Goal: Task Accomplishment & Management: Manage account settings

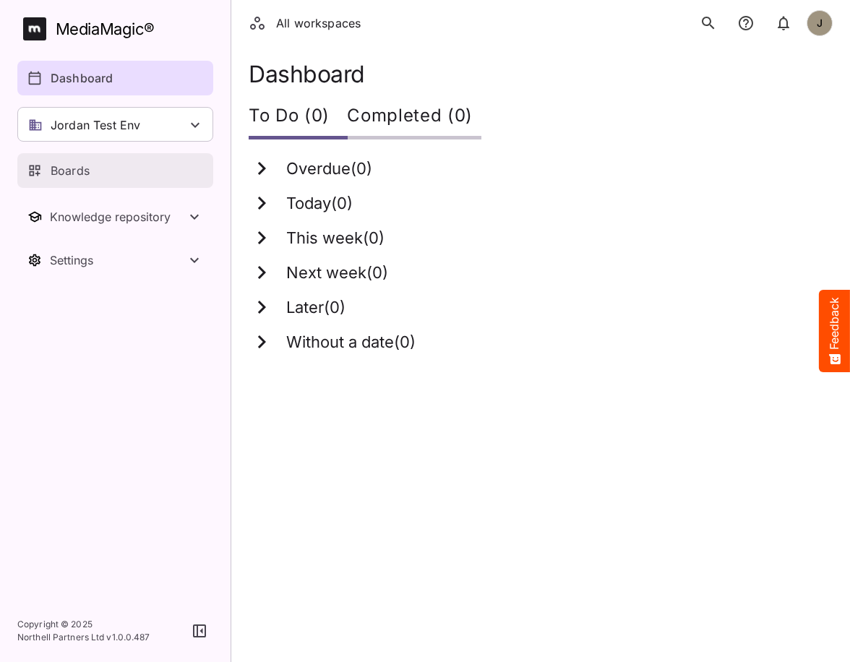
click at [84, 176] on p "Boards" at bounding box center [70, 170] width 39 height 17
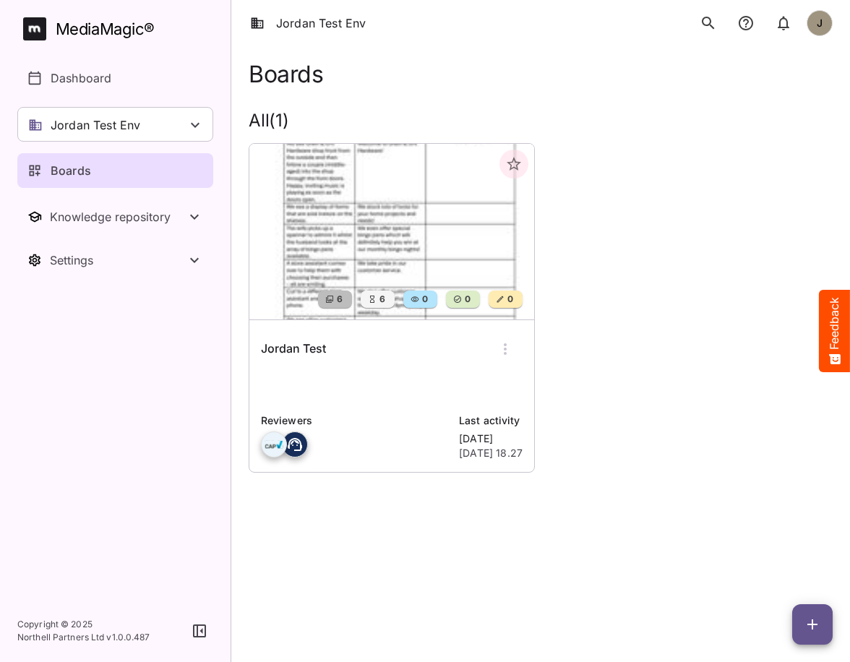
click at [385, 384] on p at bounding box center [392, 386] width 262 height 29
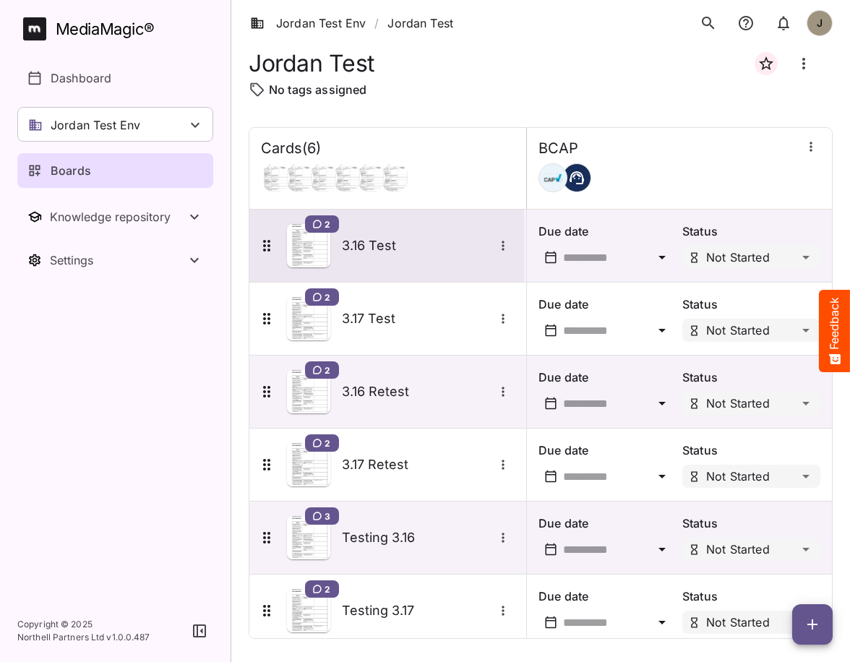
click at [369, 264] on div "2 3.16 Test" at bounding box center [385, 245] width 254 height 43
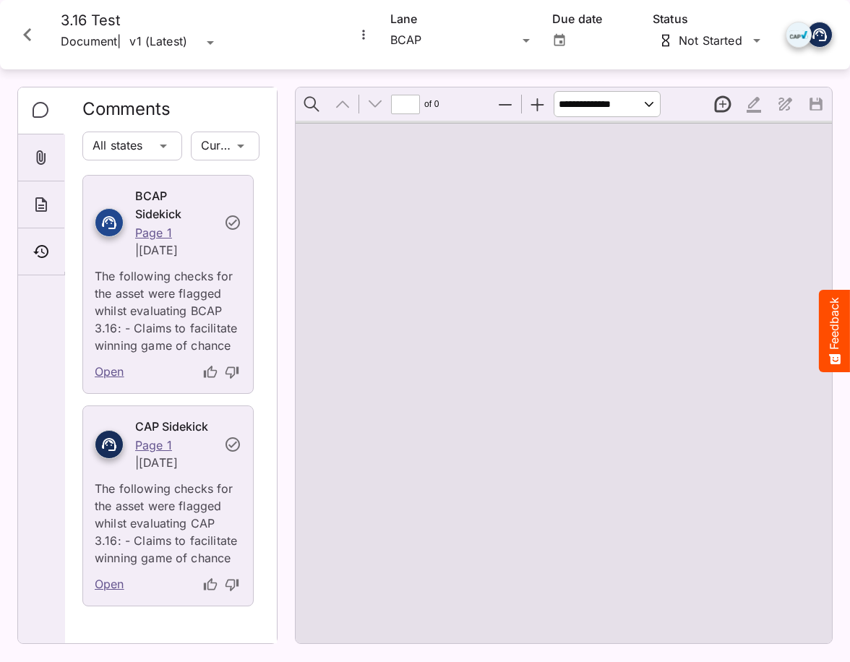
type input "*"
select select "******"
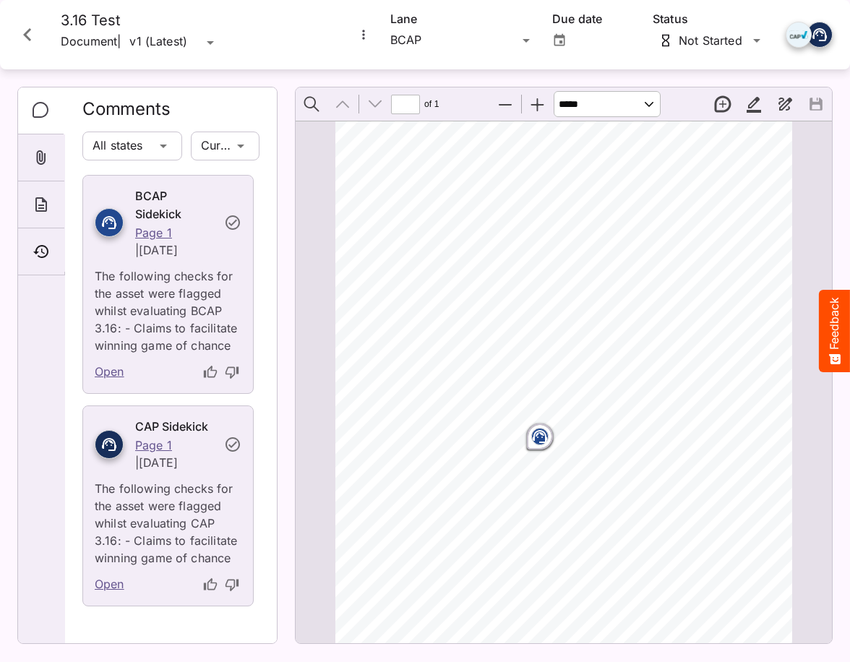
click at [542, 440] on rect "Page ⁨1⁩" at bounding box center [539, 436] width 17 height 17
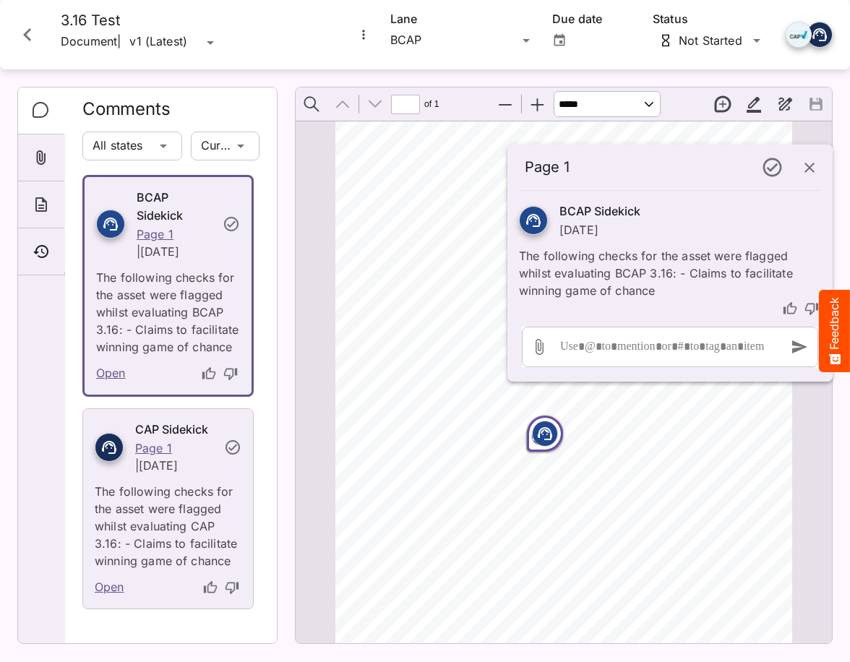
click at [598, 477] on span "our monthly bingo nights!" at bounding box center [565, 480] width 103 height 9
click at [806, 164] on icon "button" at bounding box center [809, 168] width 10 height 10
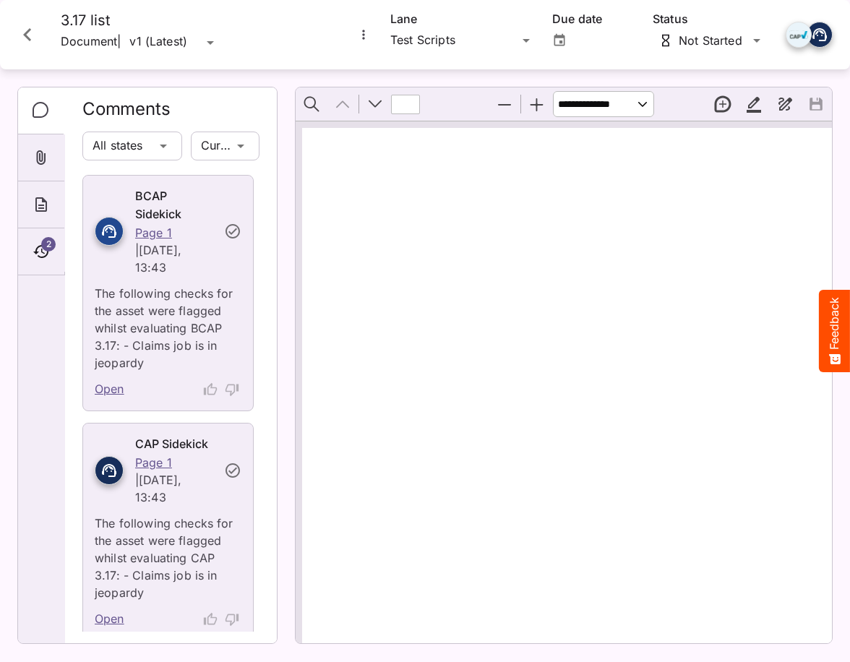
type input "*"
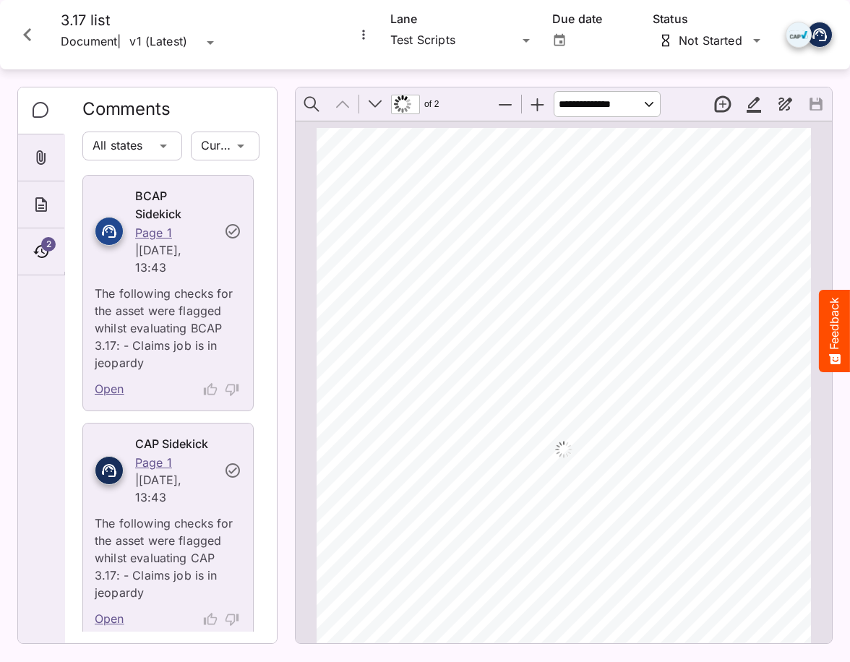
scroll to position [7, 0]
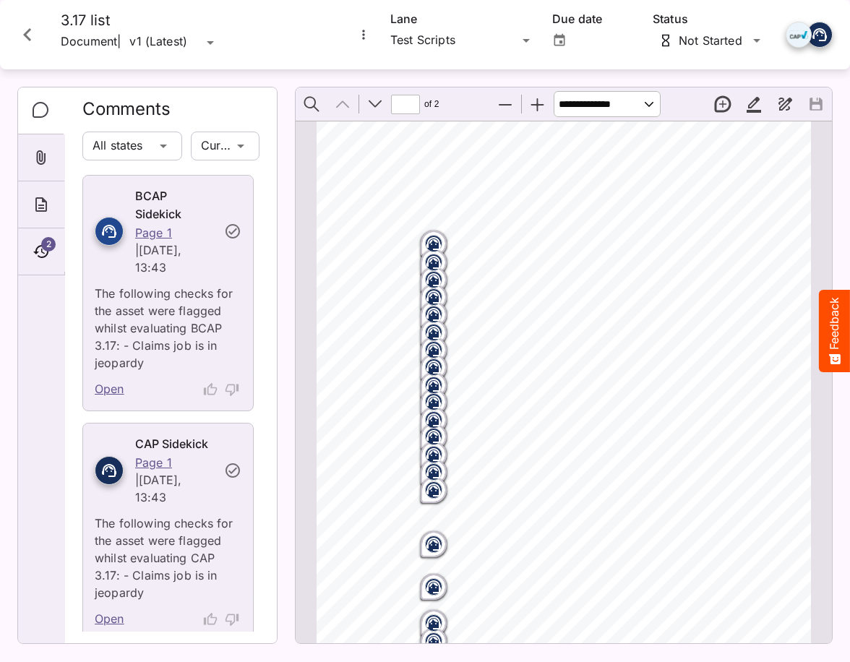
click at [30, 35] on icon "Close card" at bounding box center [27, 35] width 26 height 26
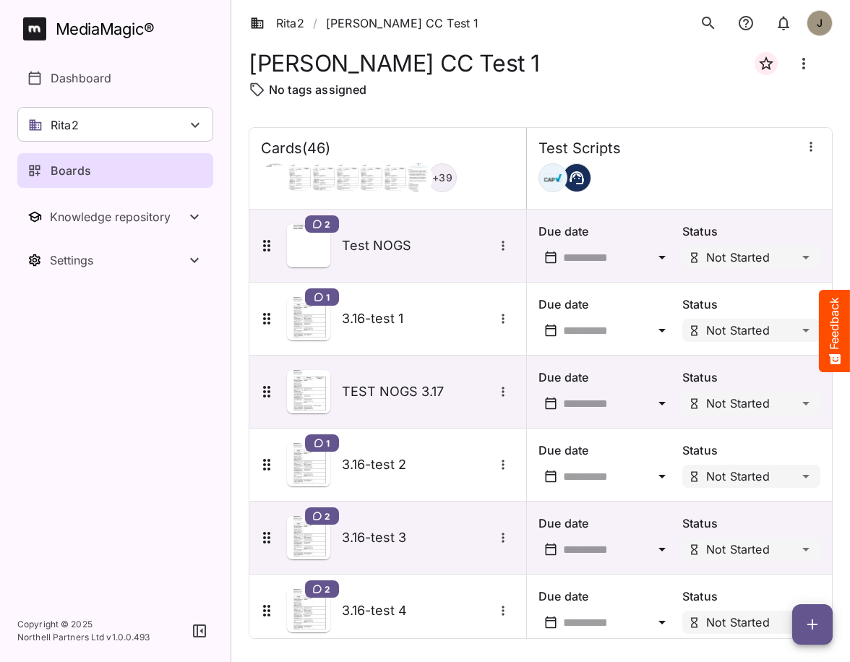
click at [87, 173] on p "Boards" at bounding box center [71, 170] width 40 height 17
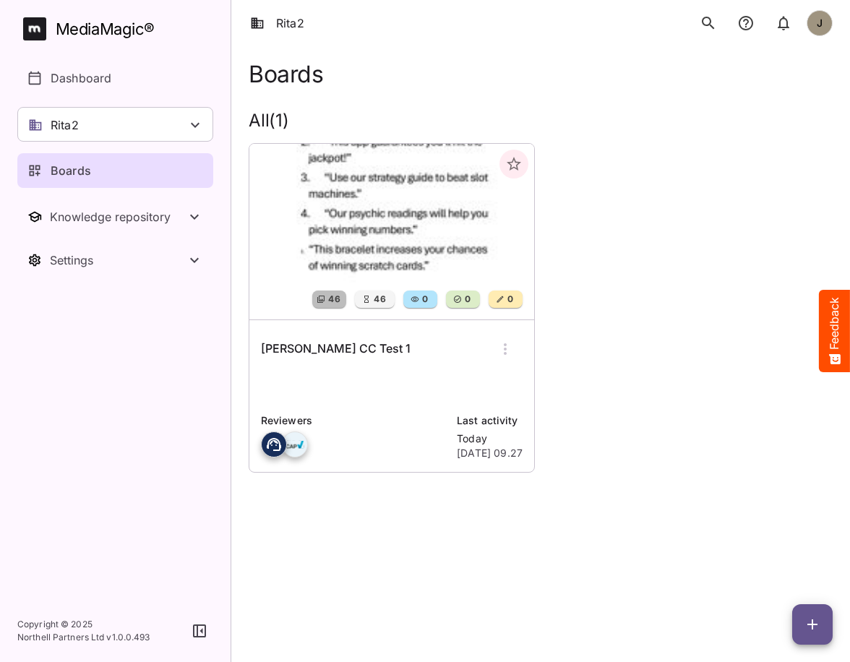
click at [467, 350] on div "Rita CC Test 1" at bounding box center [392, 349] width 262 height 35
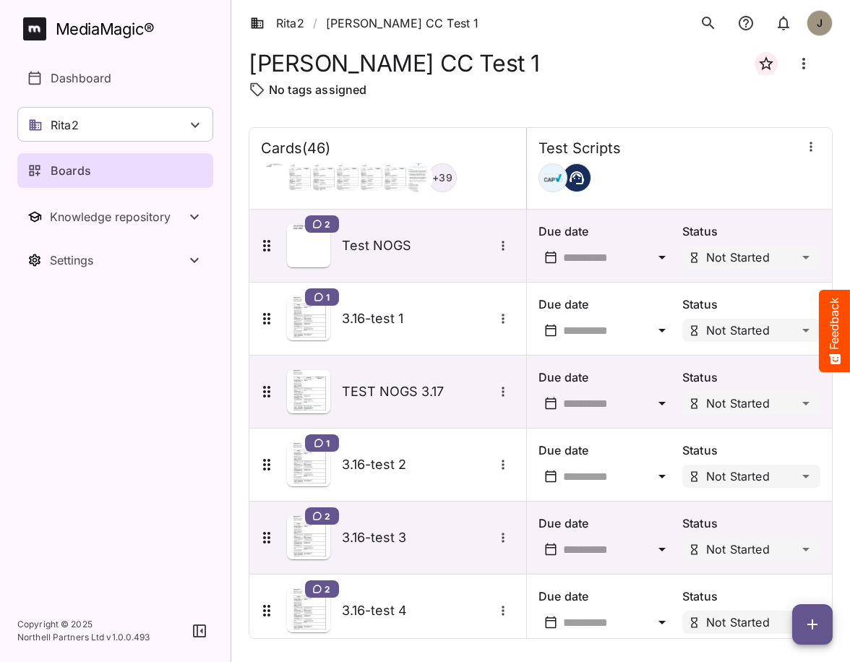
click at [810, 155] on button "button" at bounding box center [810, 146] width 19 height 19
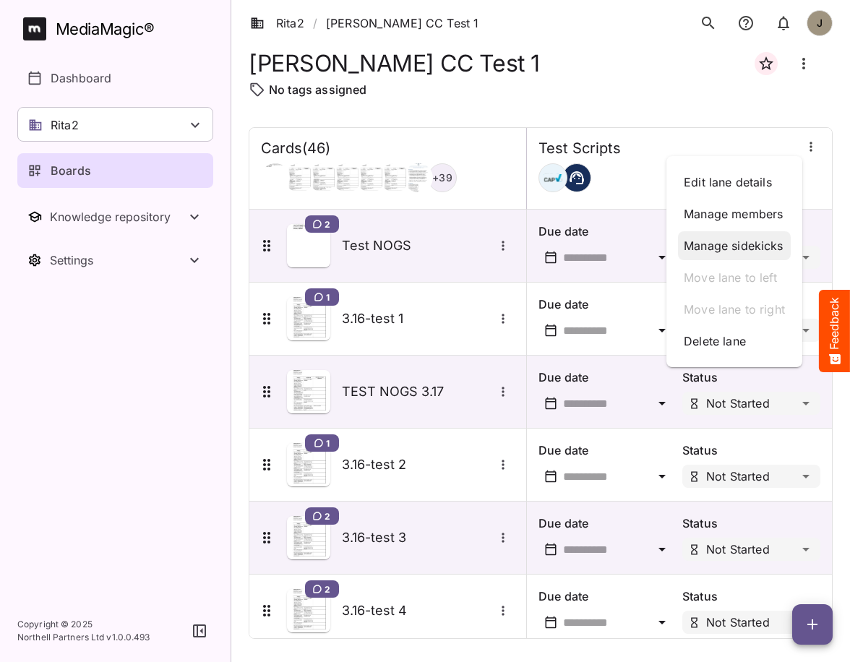
click at [733, 246] on p "Manage sidekicks" at bounding box center [734, 245] width 101 height 17
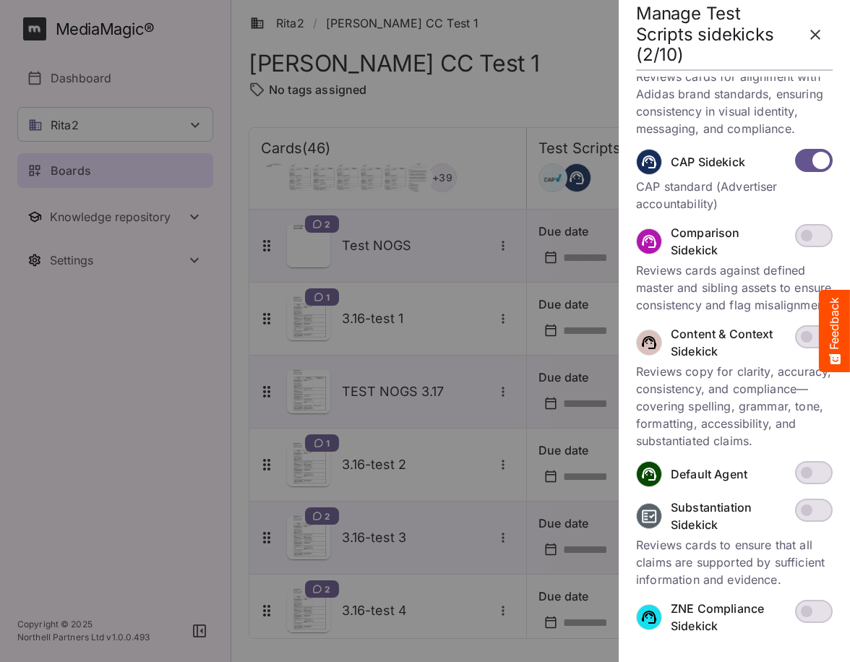
scroll to position [473, 0]
click at [815, 35] on icon "button" at bounding box center [815, 35] width 10 height 10
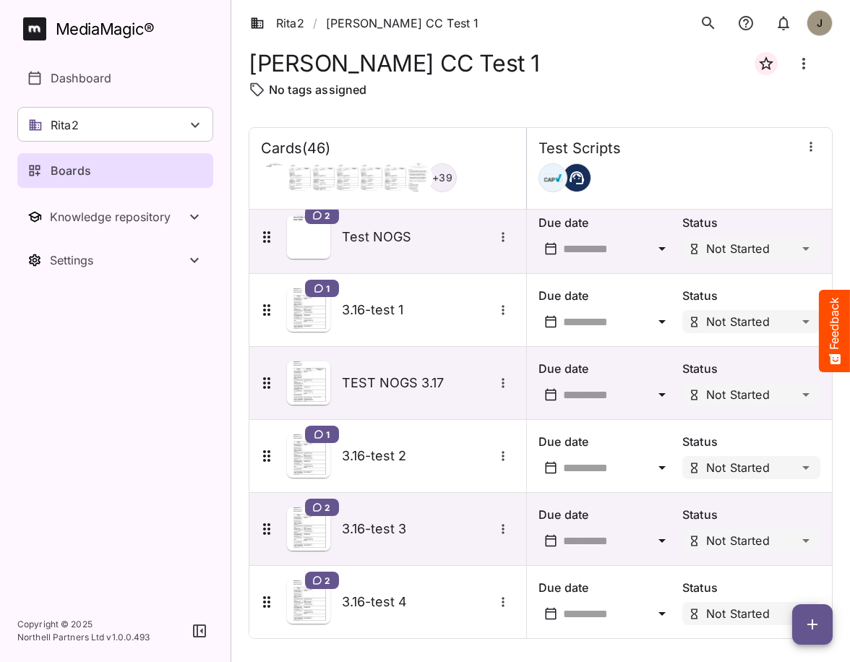
scroll to position [0, 0]
